Goal: Information Seeking & Learning: Check status

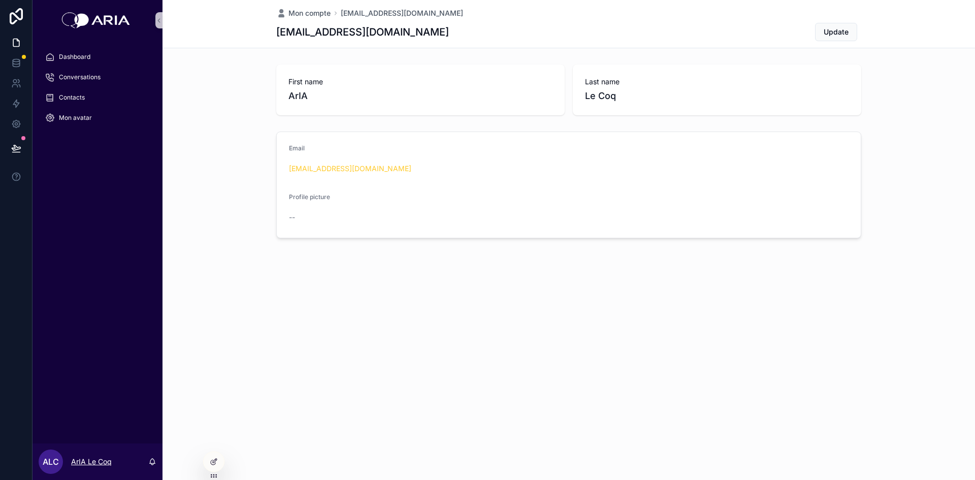
click at [98, 459] on p "ArIA Le Coq" at bounding box center [91, 462] width 41 height 10
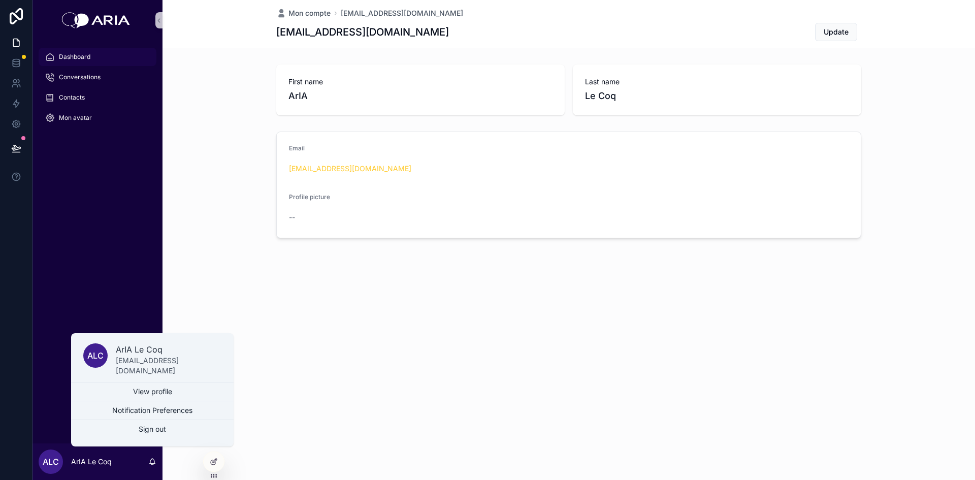
click at [82, 50] on div "Dashboard" at bounding box center [98, 57] width 106 height 16
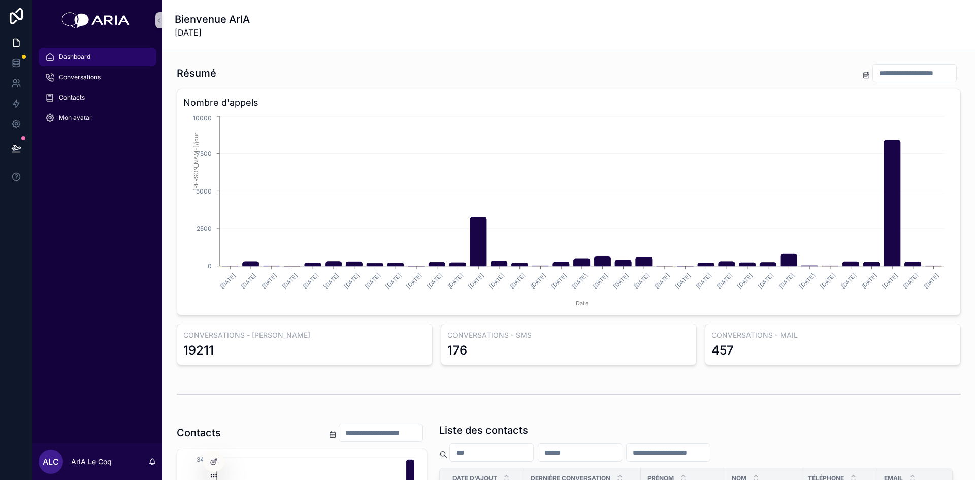
click at [873, 72] on input "scrollable content" at bounding box center [914, 73] width 83 height 14
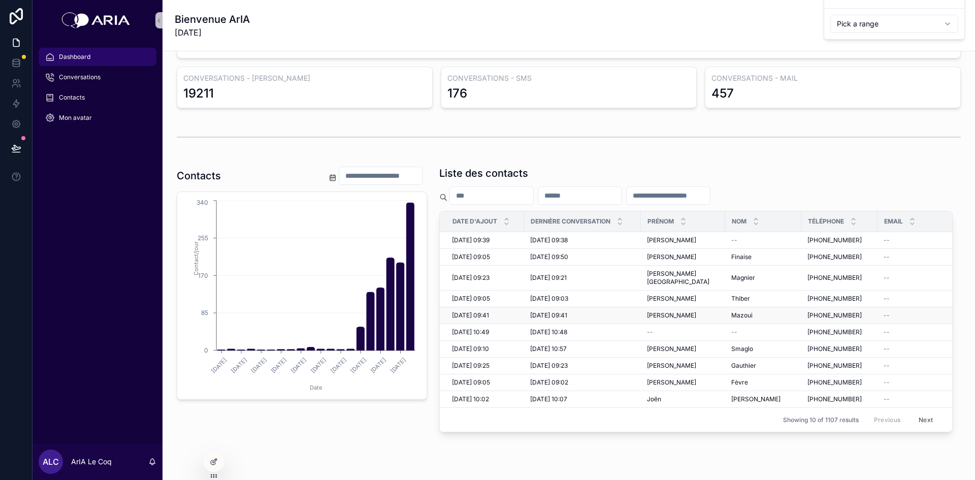
scroll to position [260, 0]
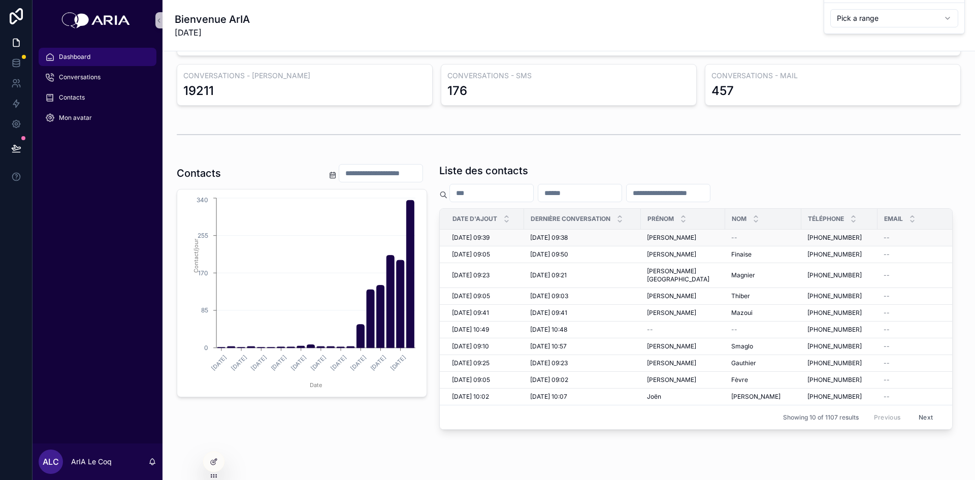
click at [452, 236] on span "[DATE] 09:39" at bounding box center [471, 238] width 38 height 8
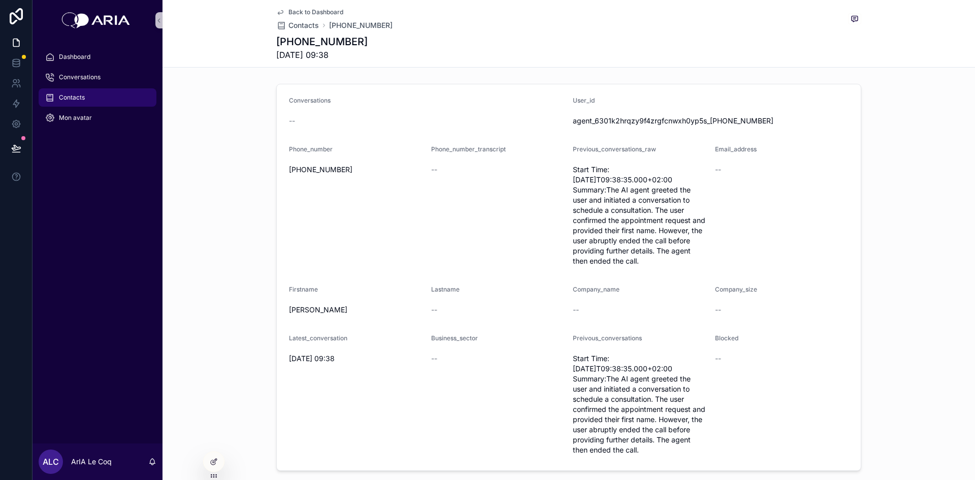
click at [599, 188] on span "Start Time:[DATE]T09:38:35.000+02:00 Summary:The AI agent greeted the user and …" at bounding box center [640, 216] width 134 height 102
click at [278, 14] on icon "scrollable content" at bounding box center [280, 13] width 5 height 4
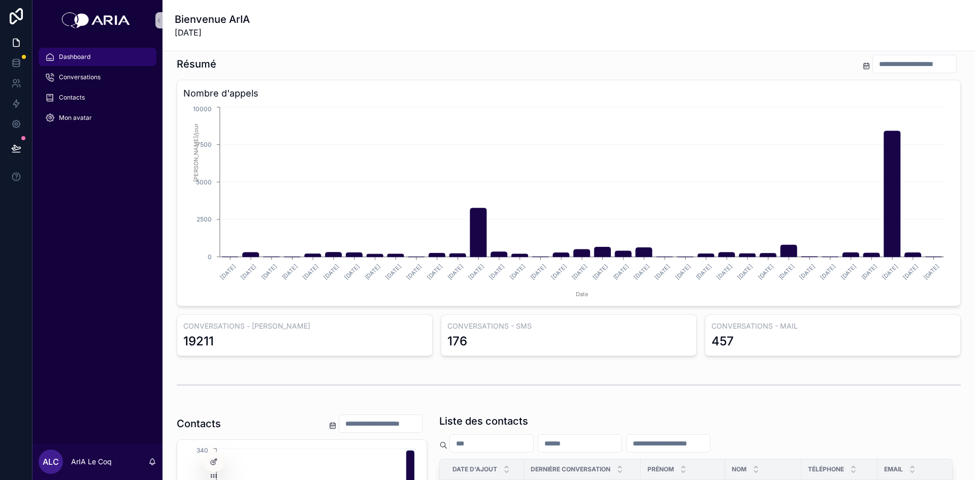
scroll to position [9, 0]
click at [873, 66] on input "scrollable content" at bounding box center [914, 64] width 83 height 14
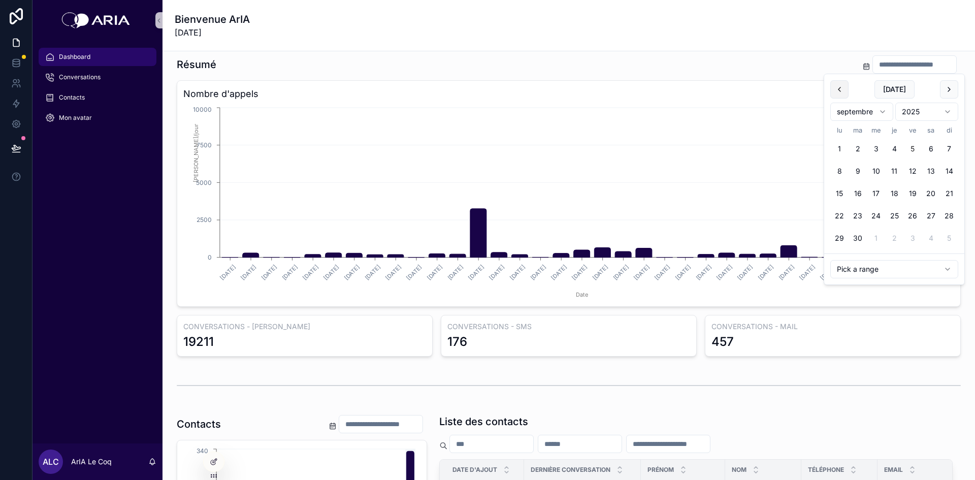
click at [844, 90] on button "scrollable content" at bounding box center [839, 89] width 18 height 18
click at [860, 195] on button "12" at bounding box center [858, 193] width 18 height 18
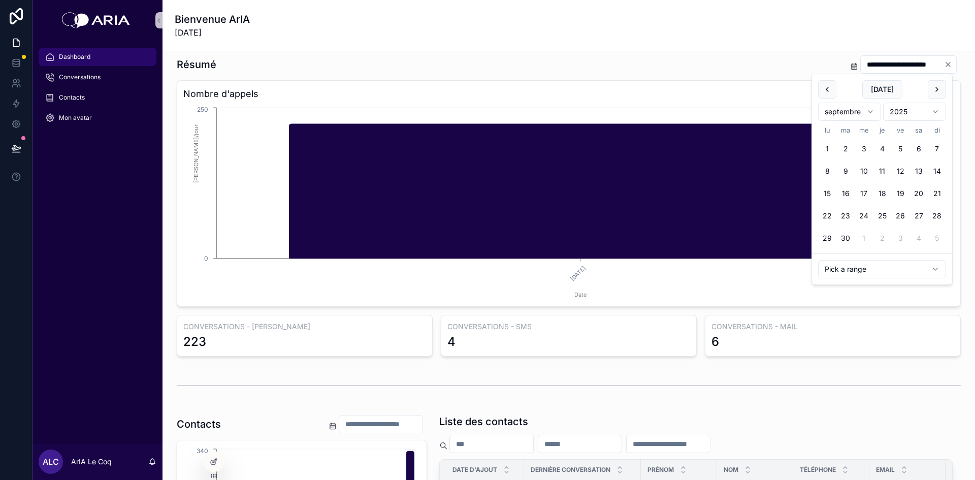
click at [904, 149] on button "5" at bounding box center [900, 149] width 18 height 18
type input "**********"
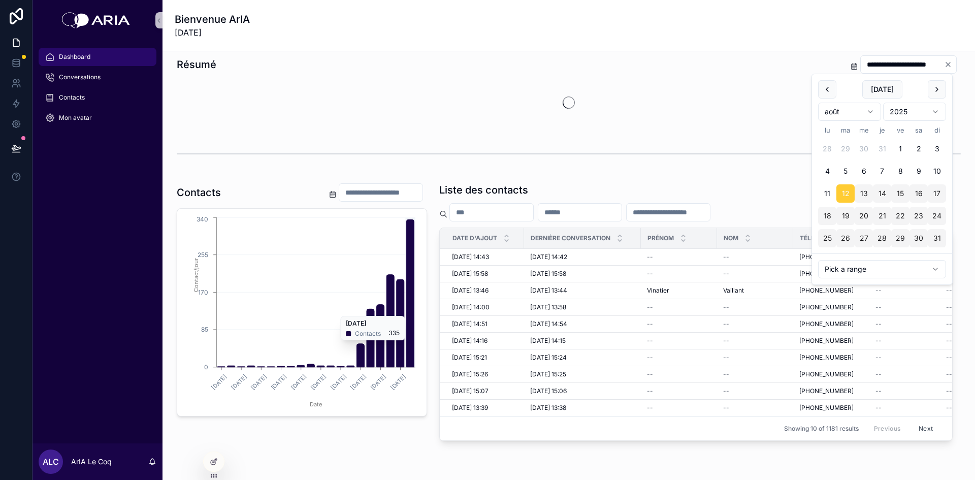
click at [926, 25] on div "Bienvenue ArIA [DATE]" at bounding box center [569, 25] width 788 height 26
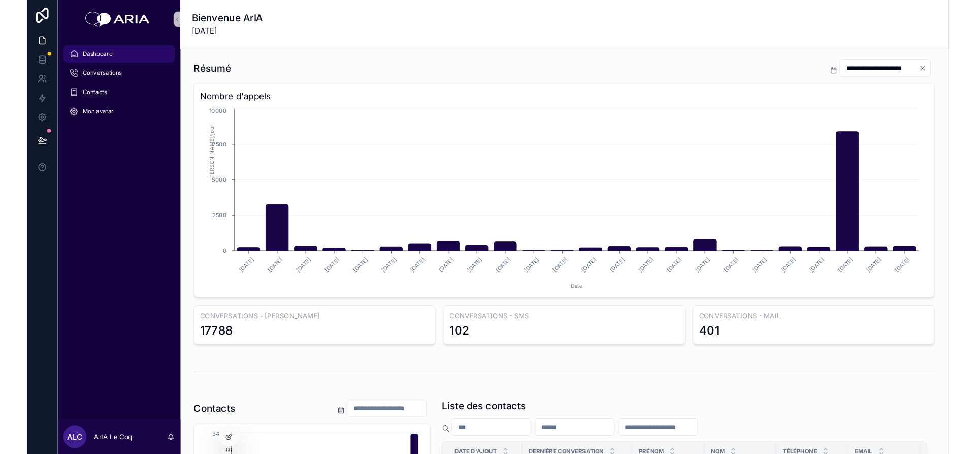
scroll to position [2, 0]
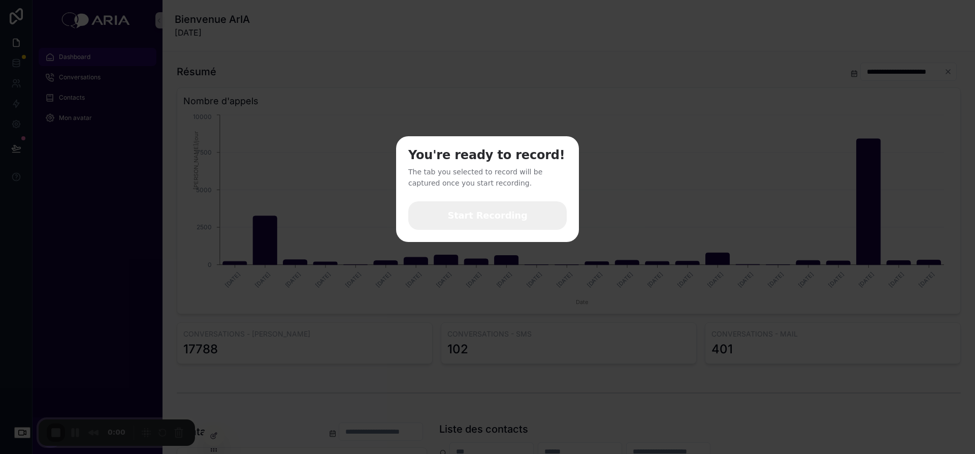
click at [478, 212] on span "Start Recording" at bounding box center [487, 215] width 80 height 13
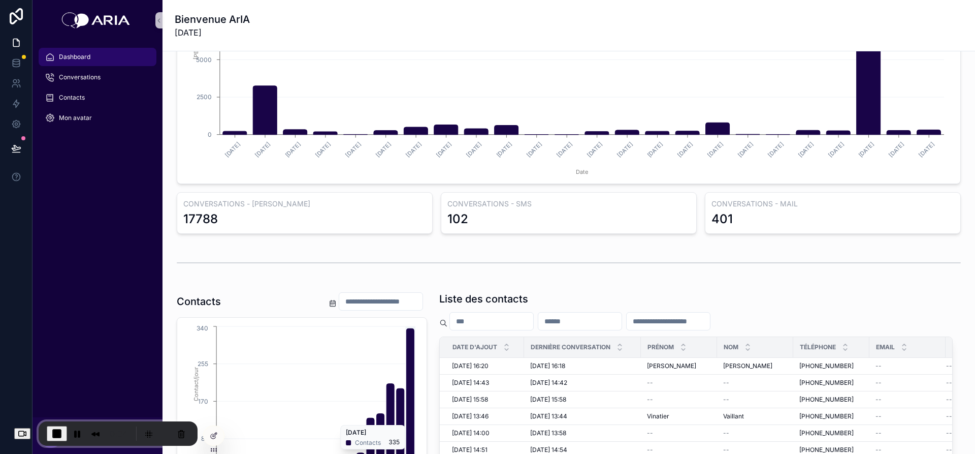
scroll to position [134, 0]
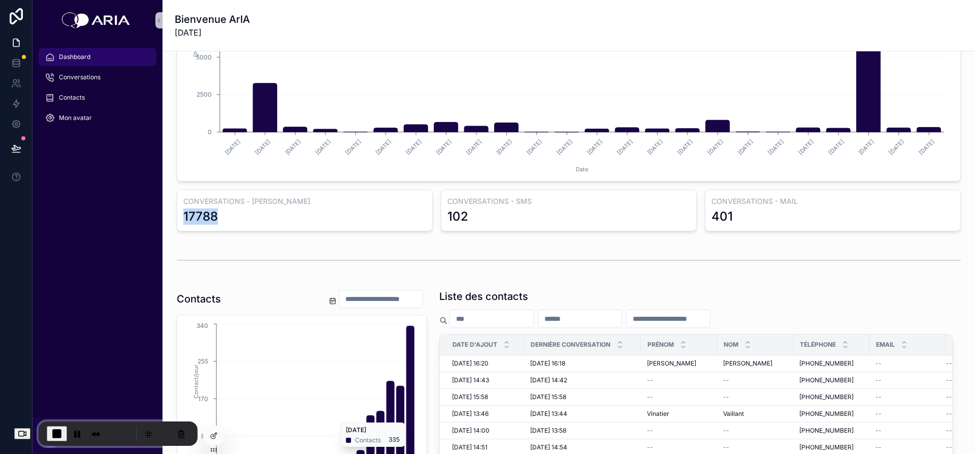
drag, startPoint x: 181, startPoint y: 214, endPoint x: 230, endPoint y: 213, distance: 49.3
click at [230, 213] on div "CONVERSATIONS - [PERSON_NAME] 17788" at bounding box center [305, 210] width 256 height 42
drag, startPoint x: 487, startPoint y: 218, endPoint x: 445, endPoint y: 210, distance: 42.4
click at [447, 210] on div "102" at bounding box center [568, 216] width 243 height 16
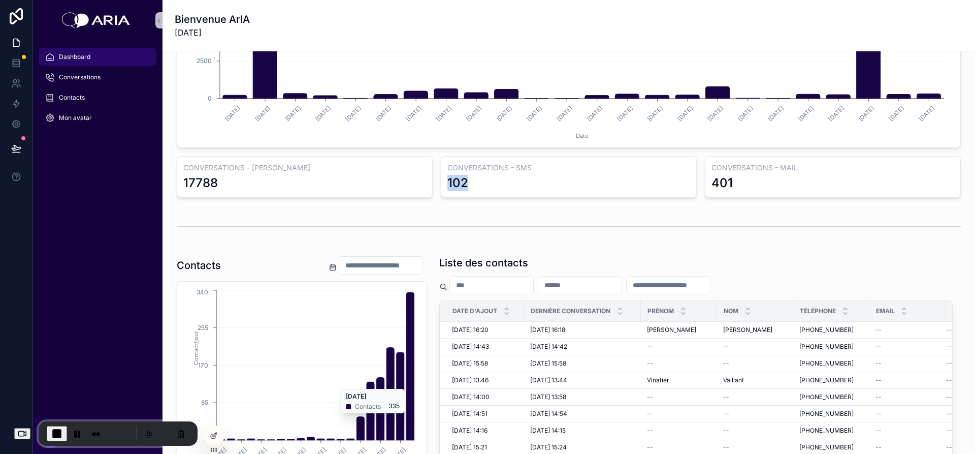
scroll to position [170, 0]
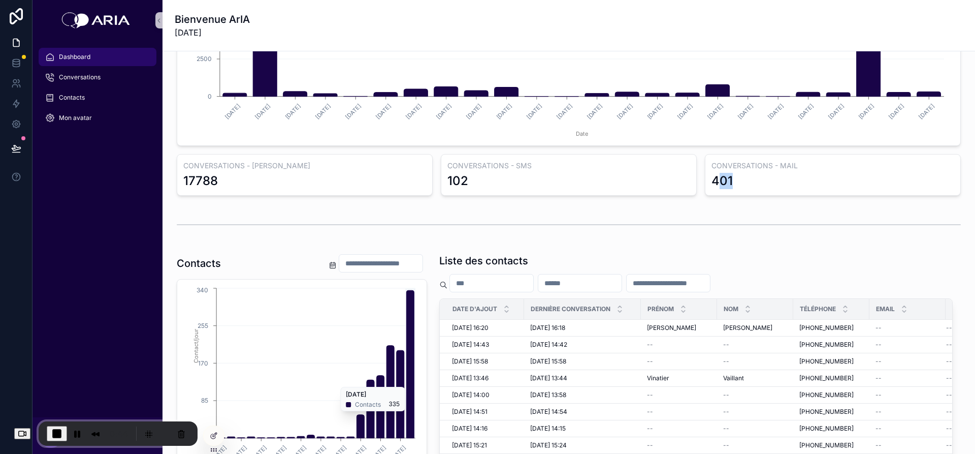
drag, startPoint x: 729, startPoint y: 184, endPoint x: 712, endPoint y: 183, distance: 17.3
click at [712, 183] on div "401" at bounding box center [833, 181] width 243 height 16
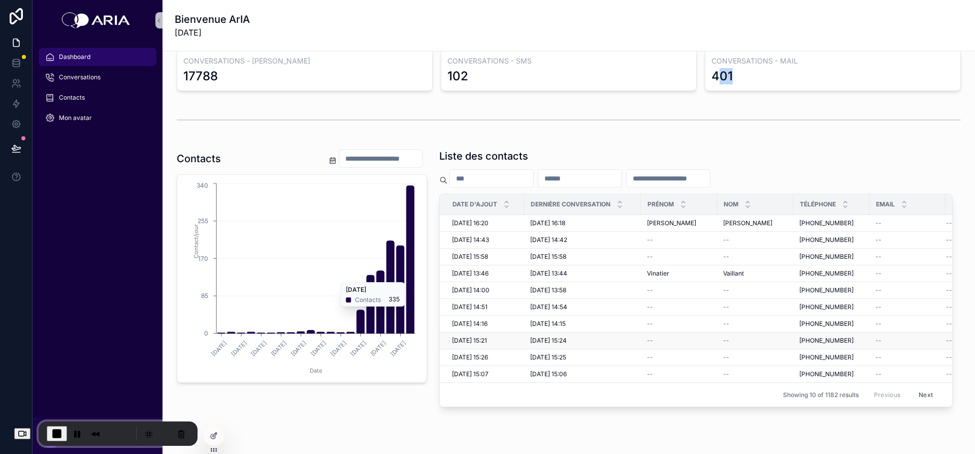
scroll to position [273, 0]
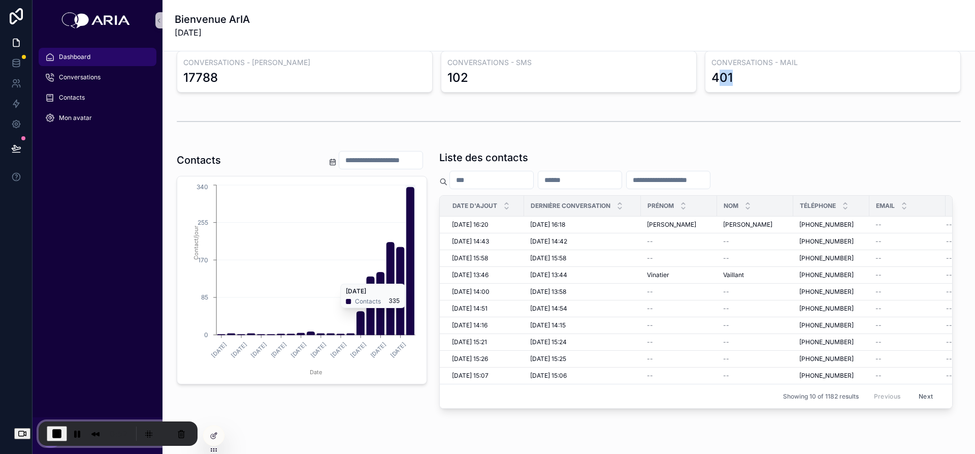
click at [916, 397] on button "Next" at bounding box center [926, 396] width 28 height 16
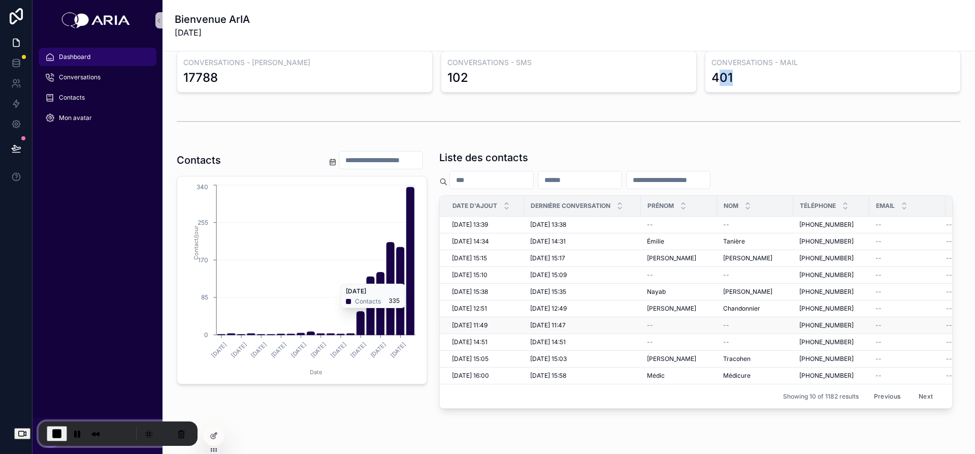
scroll to position [320, 0]
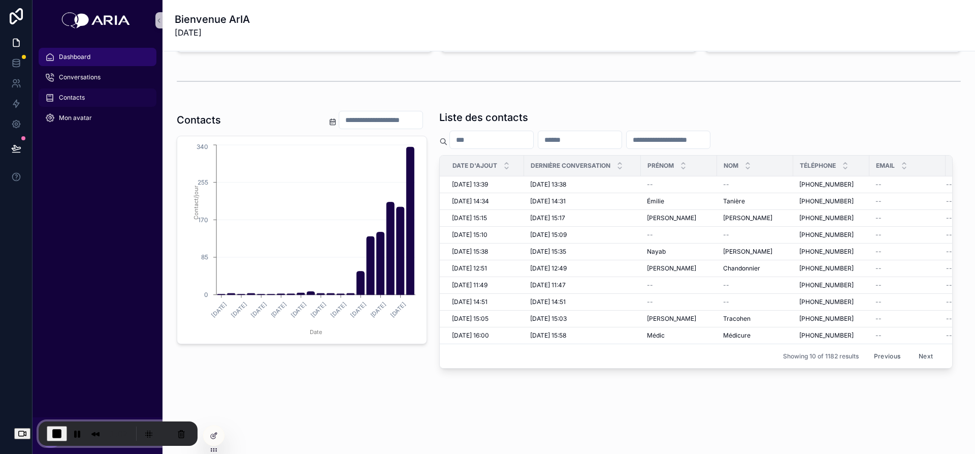
click at [72, 95] on span "Contacts" at bounding box center [72, 97] width 26 height 8
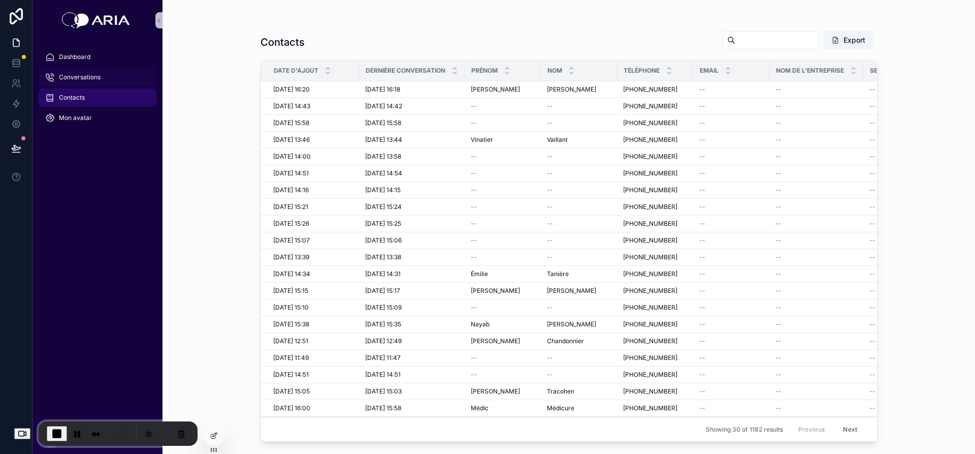
click at [80, 78] on span "Conversations" at bounding box center [80, 77] width 42 height 8
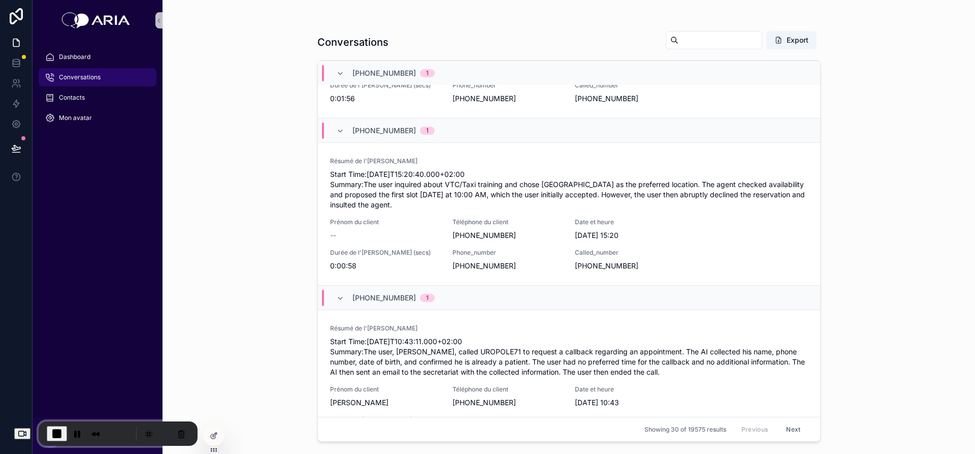
scroll to position [767, 0]
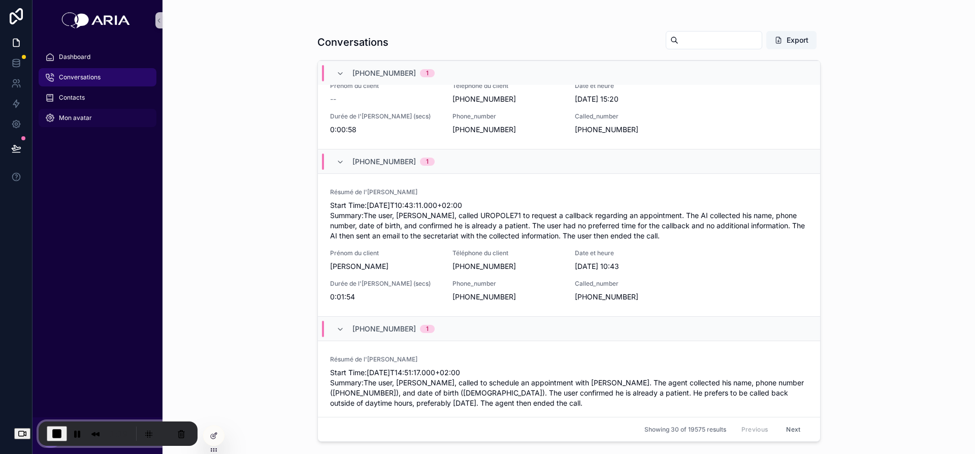
click at [64, 113] on div "Mon avatar" at bounding box center [98, 118] width 106 height 16
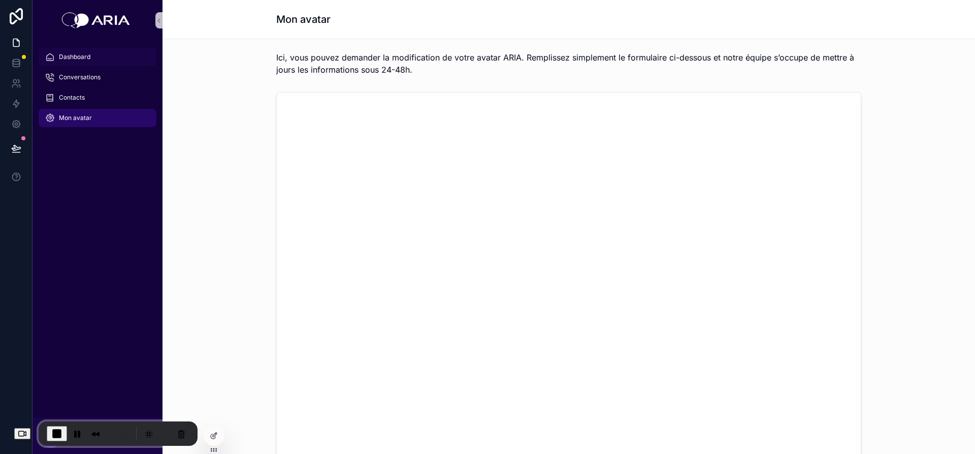
click at [85, 55] on span "Dashboard" at bounding box center [74, 57] width 31 height 8
click at [79, 56] on span "Dashboard" at bounding box center [74, 57] width 31 height 8
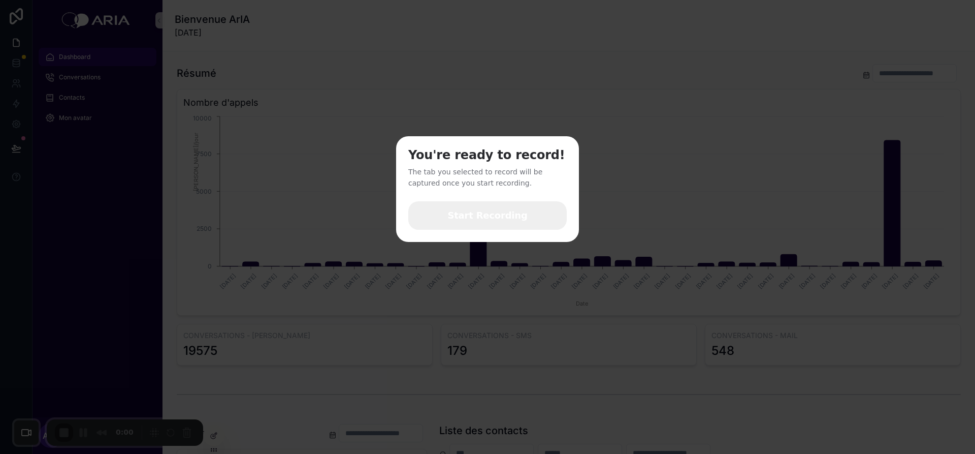
click at [491, 210] on span "Start Recording" at bounding box center [487, 215] width 80 height 13
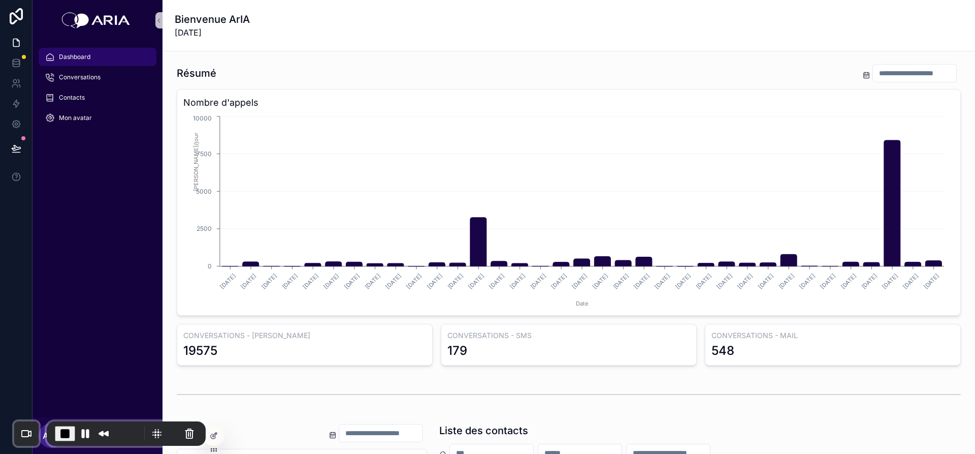
click at [877, 68] on input "scrollable content" at bounding box center [914, 73] width 83 height 14
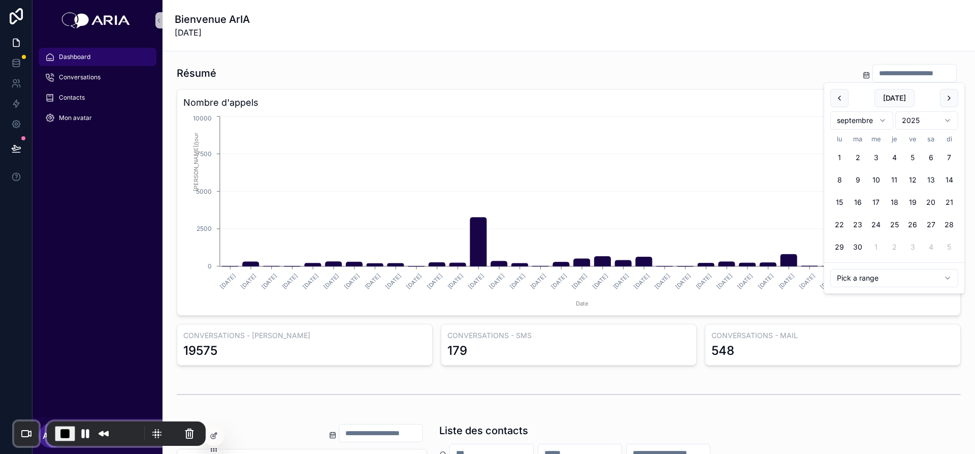
click at [817, 38] on div "Bienvenue ArIA [DATE]" at bounding box center [569, 25] width 788 height 26
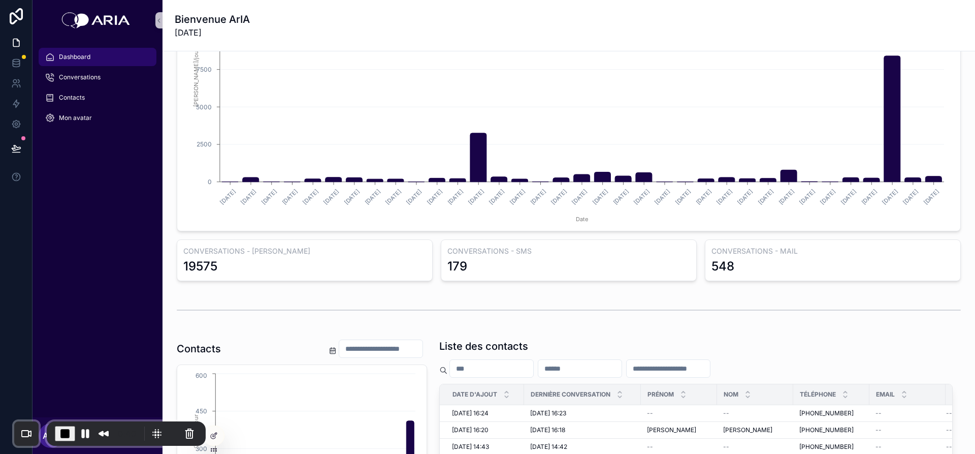
scroll to position [85, 0]
drag, startPoint x: 220, startPoint y: 262, endPoint x: 182, endPoint y: 263, distance: 38.6
drag, startPoint x: 182, startPoint y: 263, endPoint x: 458, endPoint y: 264, distance: 276.3
click at [458, 264] on div "179" at bounding box center [457, 266] width 20 height 16
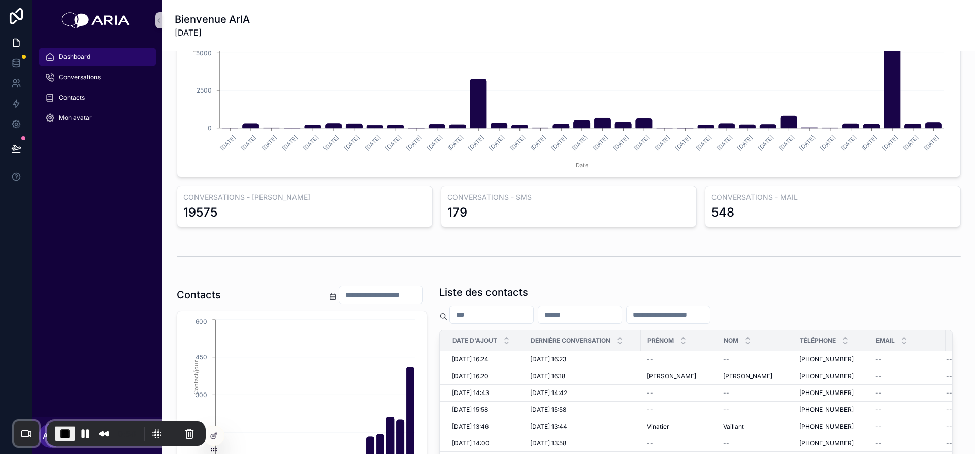
scroll to position [138, 0]
click at [76, 78] on span "Conversations" at bounding box center [80, 77] width 42 height 8
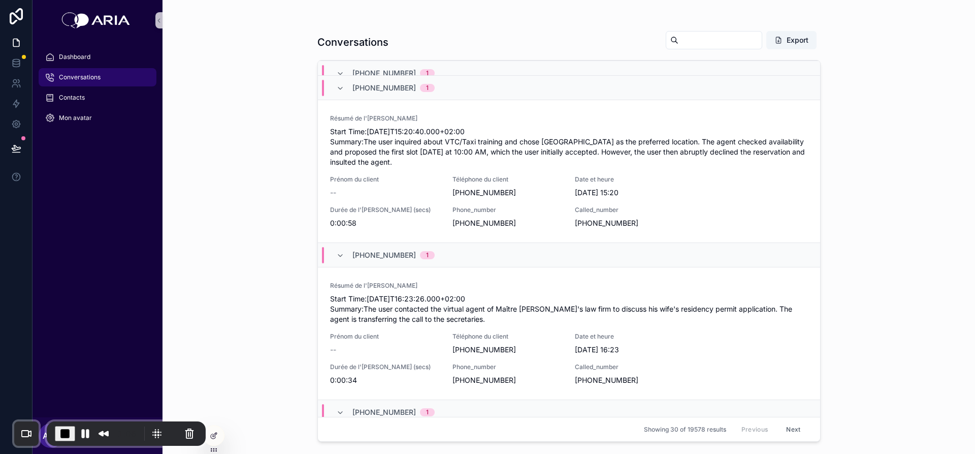
scroll to position [807, 0]
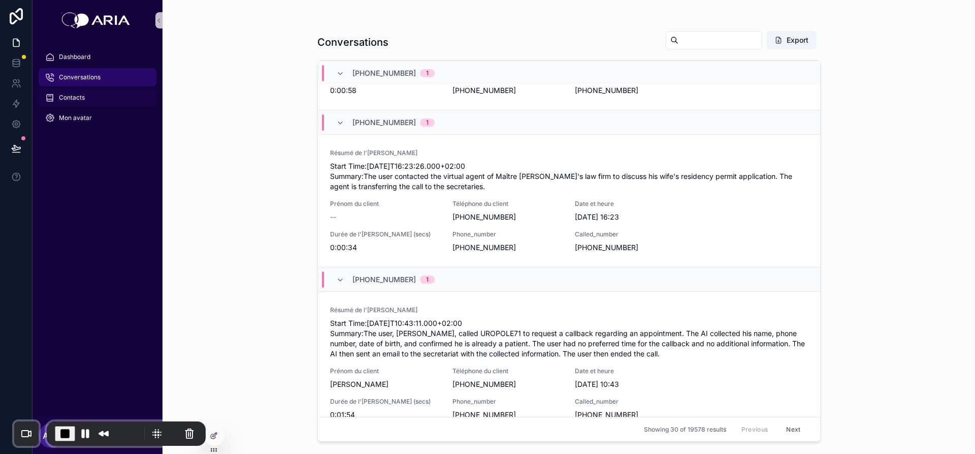
click at [65, 97] on span "Contacts" at bounding box center [72, 97] width 26 height 8
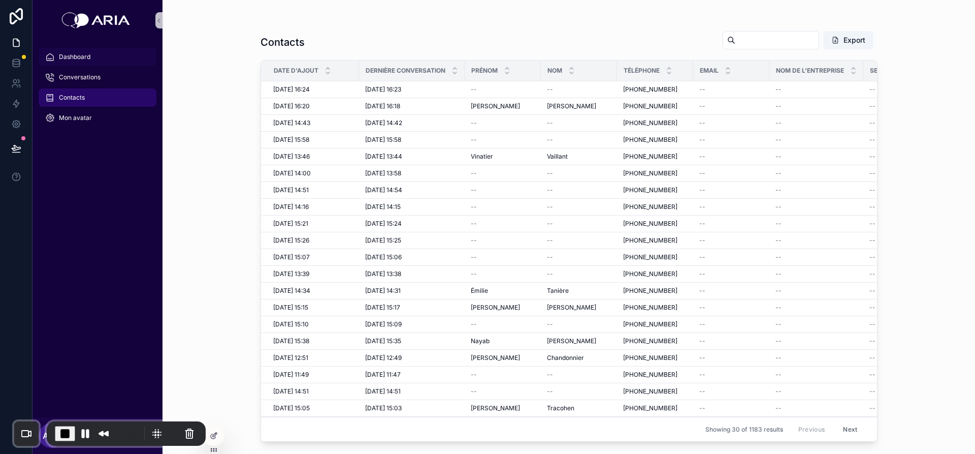
click at [74, 53] on span "Dashboard" at bounding box center [74, 57] width 31 height 8
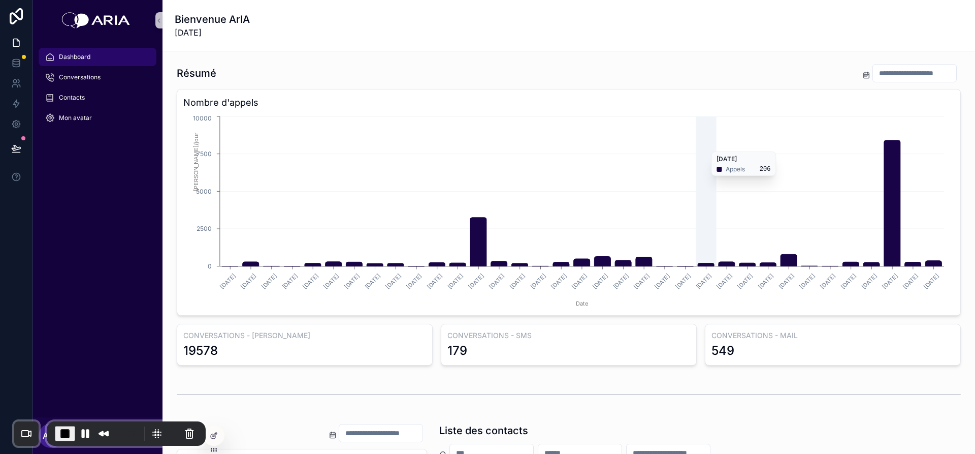
scroll to position [54, 0]
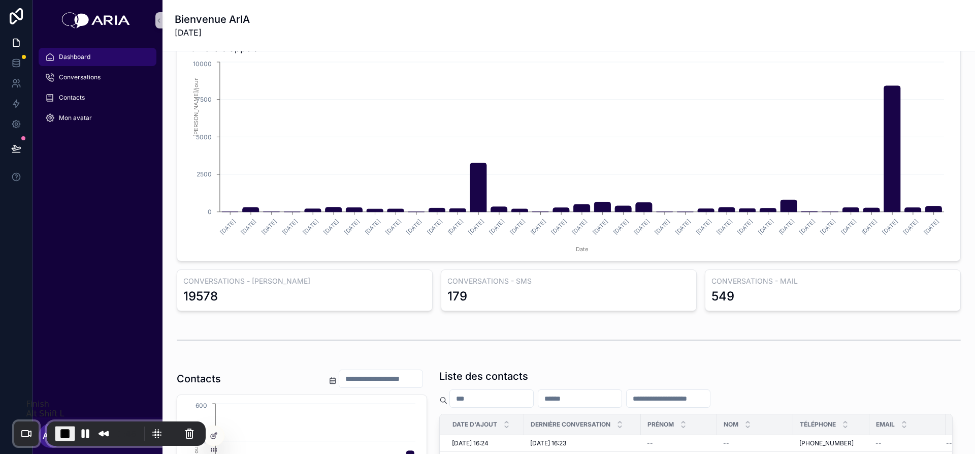
click at [60, 432] on span "End Recording" at bounding box center [65, 433] width 12 height 12
